Goal: Navigation & Orientation: Find specific page/section

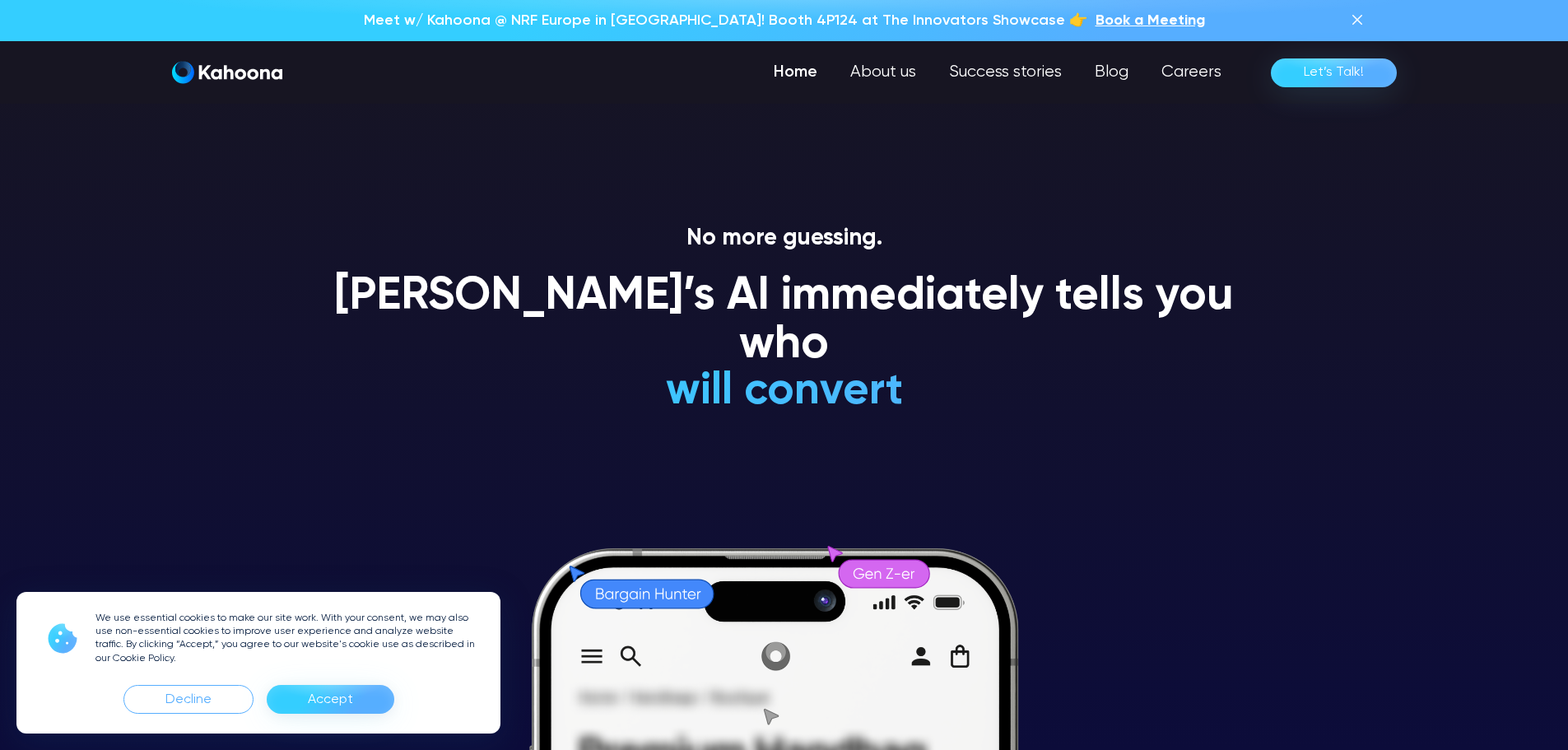
click at [315, 703] on div "Accept" at bounding box center [331, 700] width 46 height 26
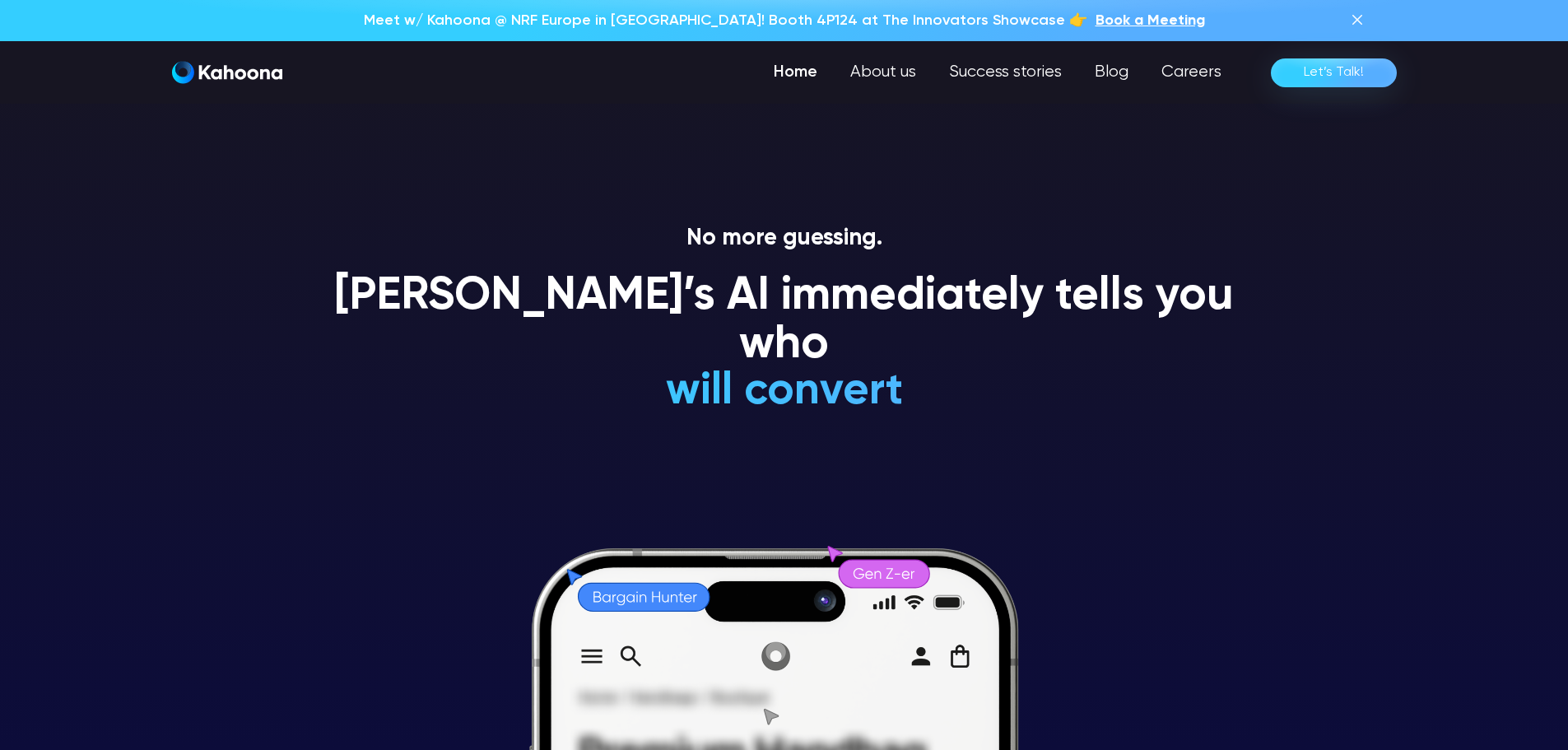
click at [795, 78] on link "Home" at bounding box center [795, 72] width 77 height 33
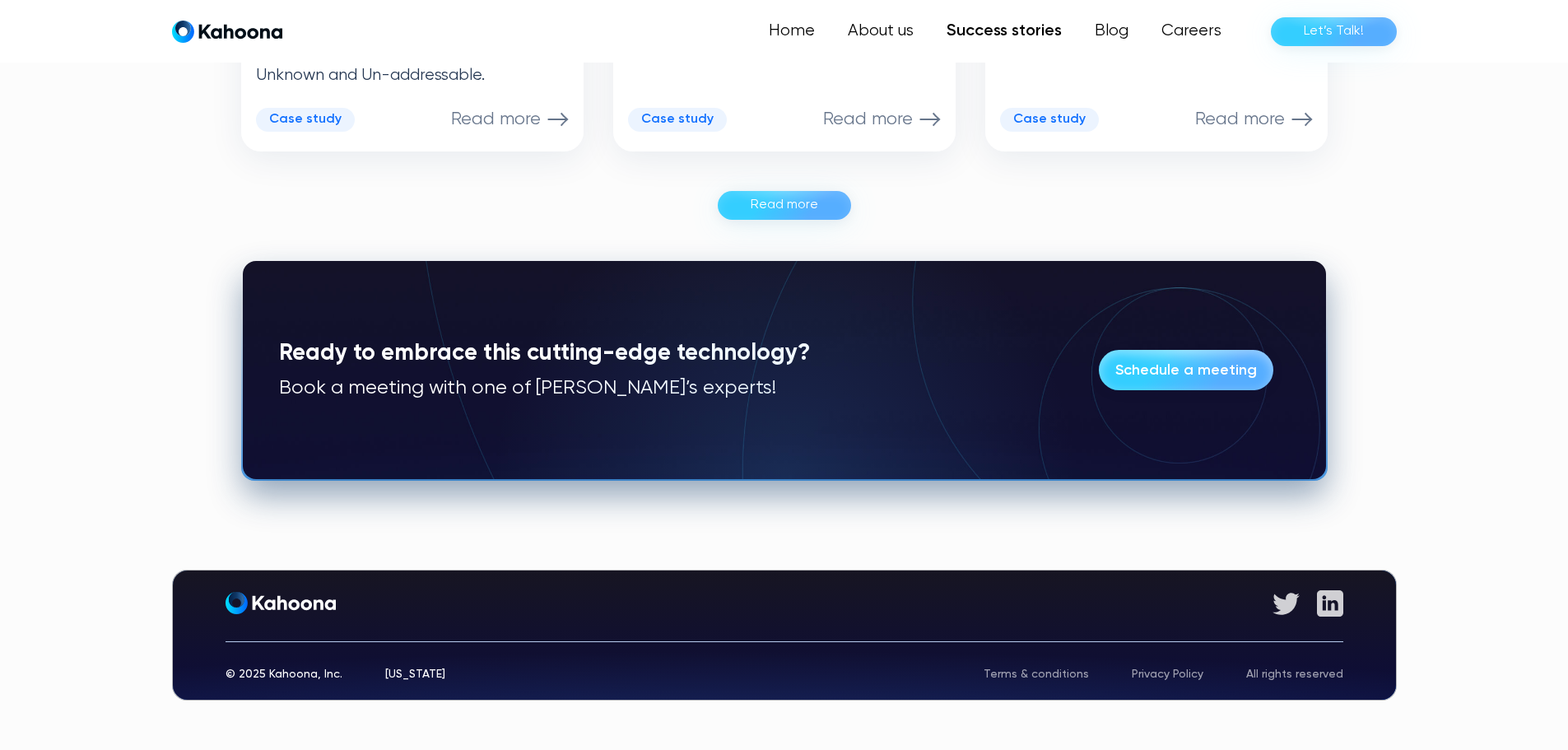
scroll to position [1219, 0]
